Goal: Task Accomplishment & Management: Manage account settings

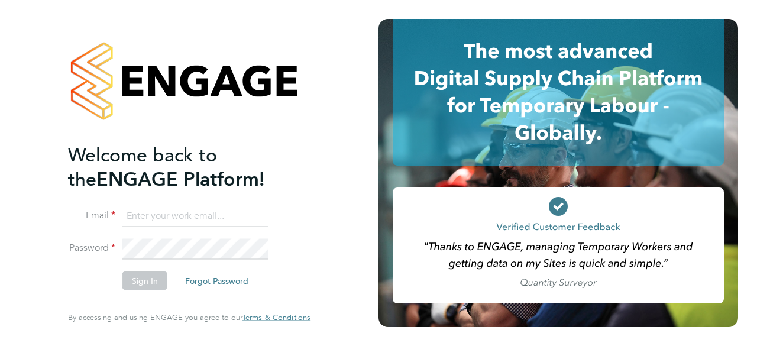
type input "leighadams37@gmail.com"
click at [146, 278] on button "Sign In" at bounding box center [144, 281] width 45 height 19
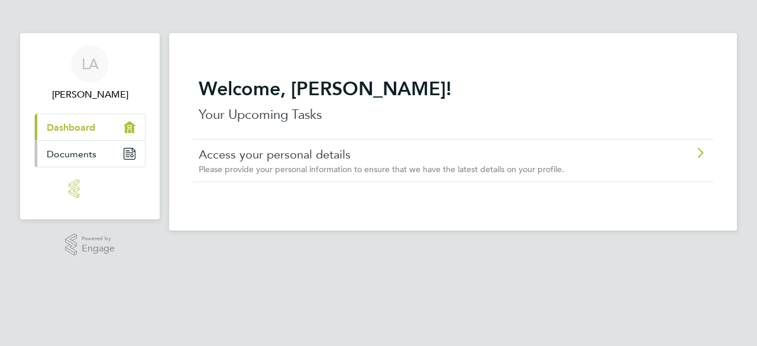
click at [92, 155] on span "Documents" at bounding box center [72, 153] width 50 height 11
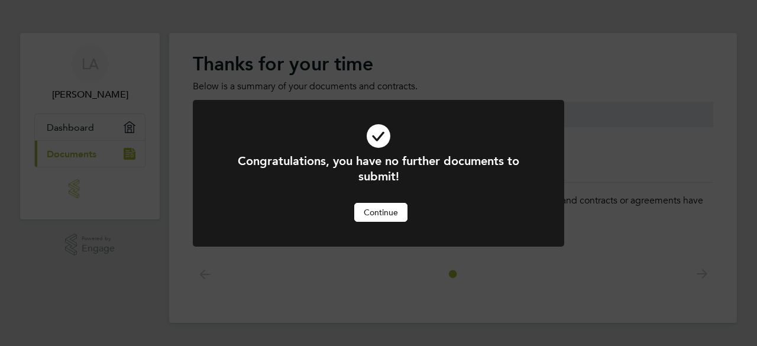
click at [368, 210] on button "Continue" at bounding box center [380, 212] width 53 height 19
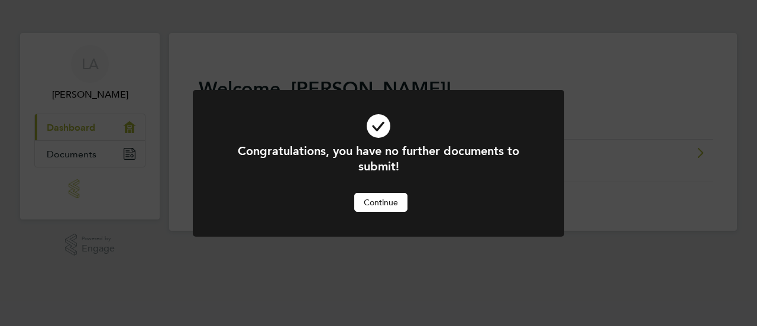
click at [386, 198] on button "Continue" at bounding box center [380, 202] width 53 height 19
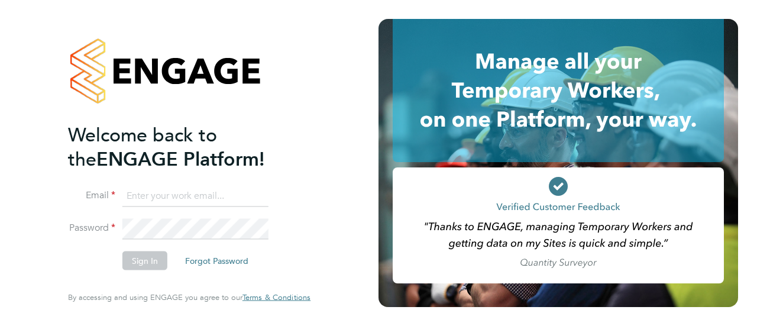
type input "leighadams37@gmail.com"
click at [141, 257] on button "Sign In" at bounding box center [144, 260] width 45 height 19
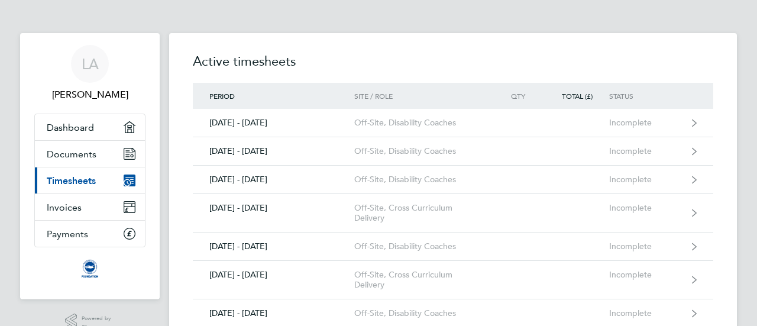
drag, startPoint x: 751, startPoint y: 70, endPoint x: 748, endPoint y: 160, distance: 89.4
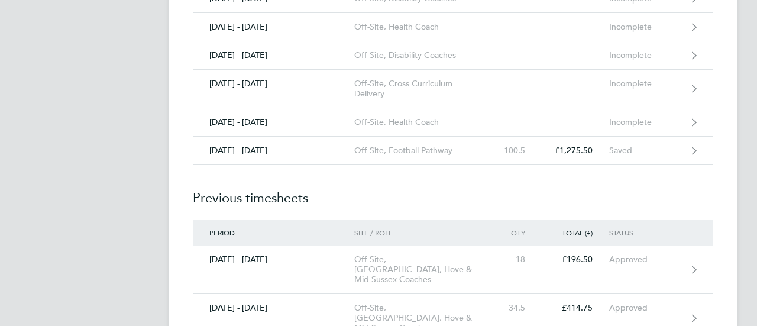
scroll to position [1775, 0]
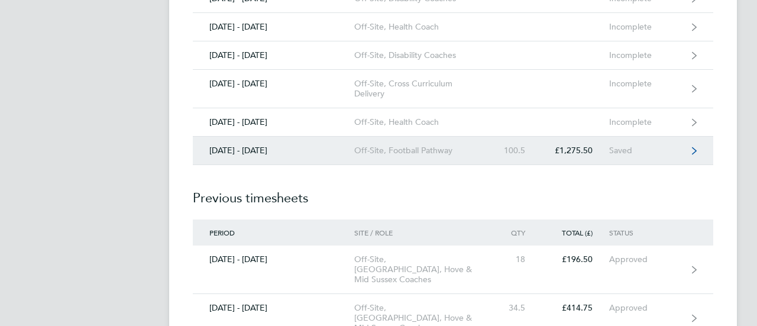
click at [570, 146] on div "£1,275.50" at bounding box center [575, 151] width 67 height 10
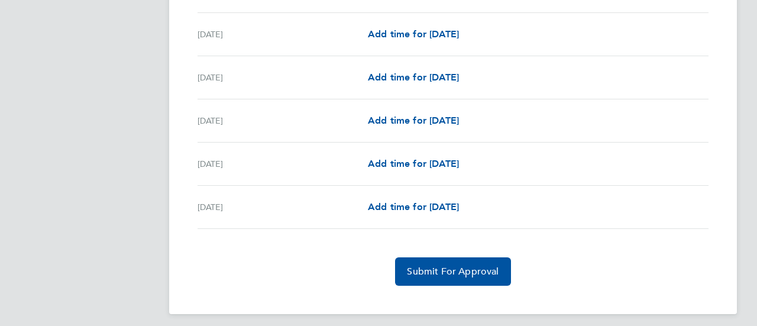
scroll to position [1665, 0]
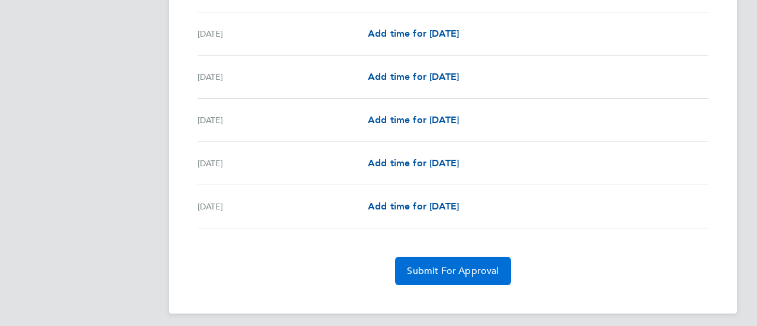
click at [479, 265] on span "Submit For Approval" at bounding box center [453, 271] width 92 height 12
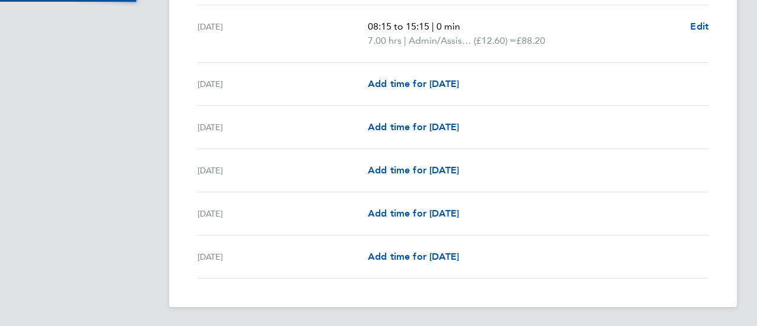
scroll to position [1608, 0]
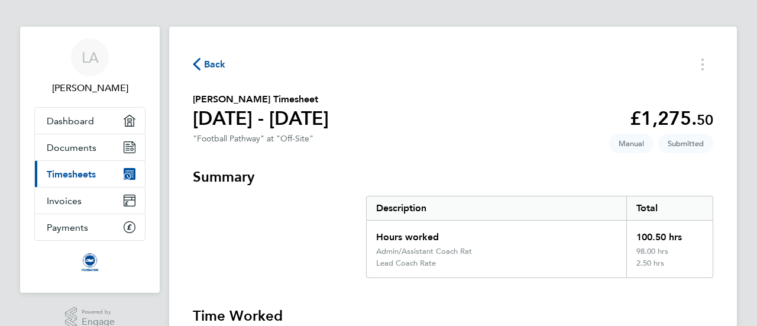
scroll to position [0, 0]
